Goal: Transaction & Acquisition: Purchase product/service

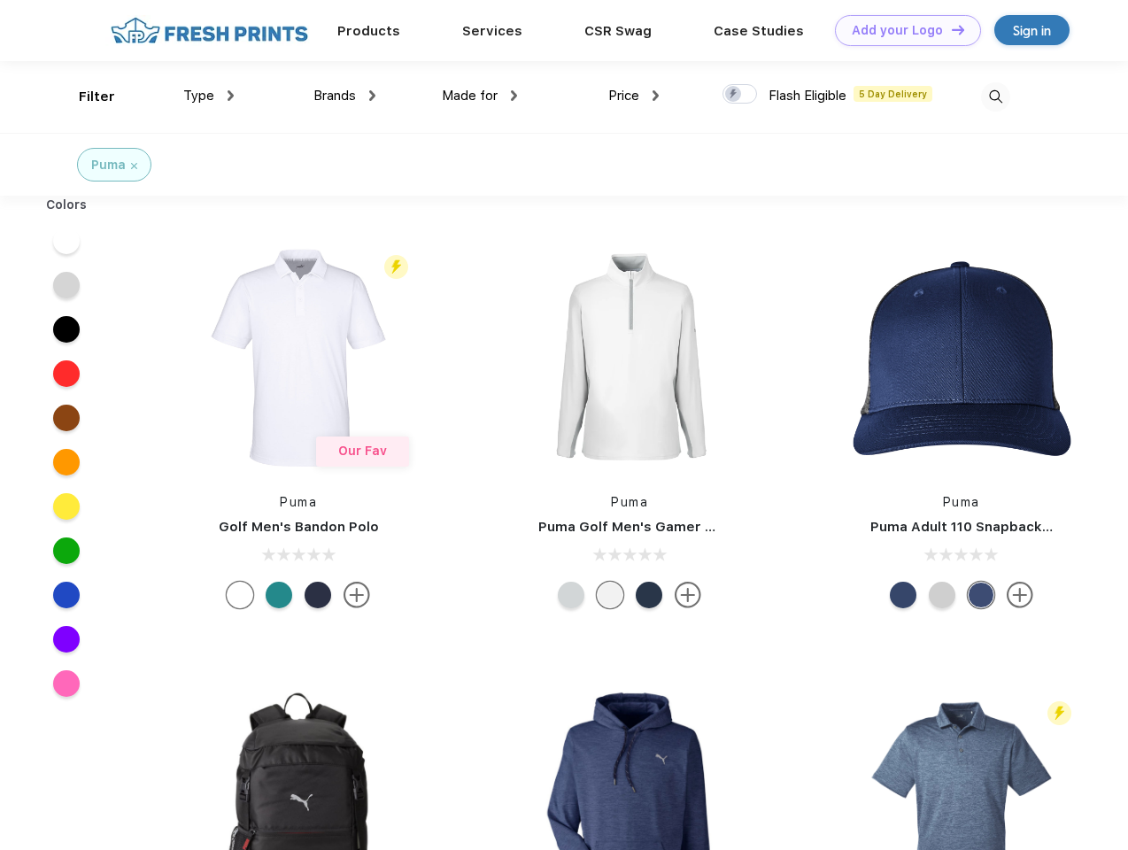
scroll to position [1, 0]
click at [901, 30] on link "Add your Logo Design Tool" at bounding box center [908, 30] width 146 height 31
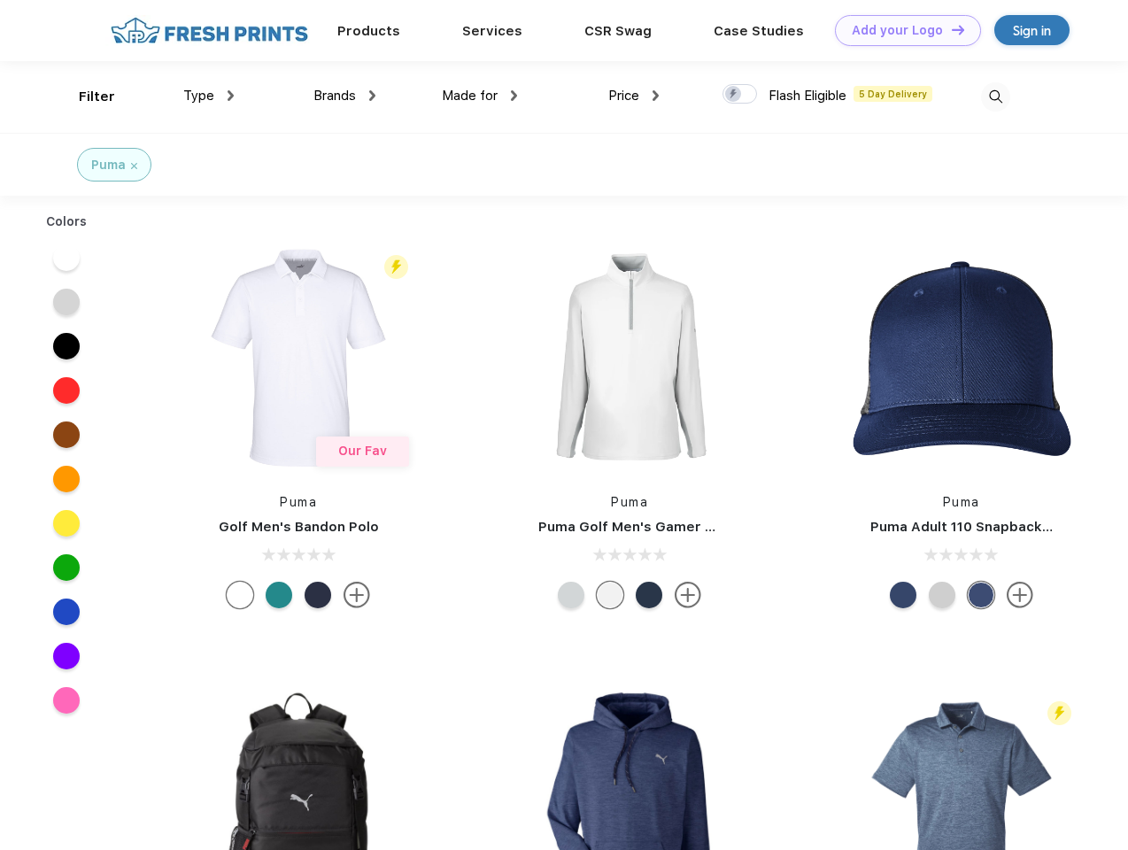
click at [0, 0] on div "Design Tool" at bounding box center [0, 0] width 0 height 0
click at [950, 29] on link "Add your Logo Design Tool" at bounding box center [908, 30] width 146 height 31
click at [85, 96] on div "Filter" at bounding box center [97, 97] width 36 height 20
click at [209, 96] on span "Type" at bounding box center [198, 96] width 31 height 16
click at [344, 96] on span "Brands" at bounding box center [334, 96] width 42 height 16
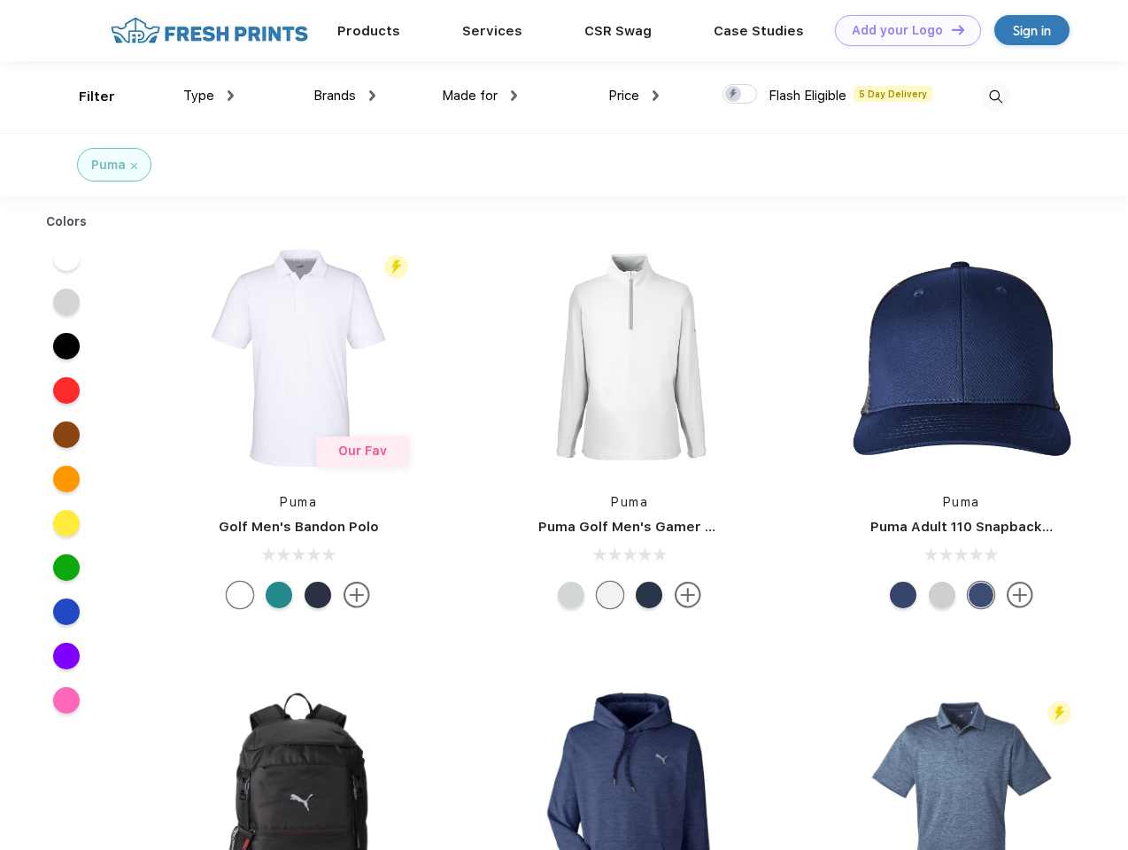
click at [480, 96] on span "Made for" at bounding box center [470, 96] width 56 height 16
click at [634, 96] on span "Price" at bounding box center [623, 96] width 31 height 16
click at [740, 95] on div at bounding box center [739, 93] width 35 height 19
click at [734, 95] on input "checkbox" at bounding box center [728, 89] width 12 height 12
click at [995, 96] on img at bounding box center [995, 96] width 29 height 29
